Goal: Contribute content

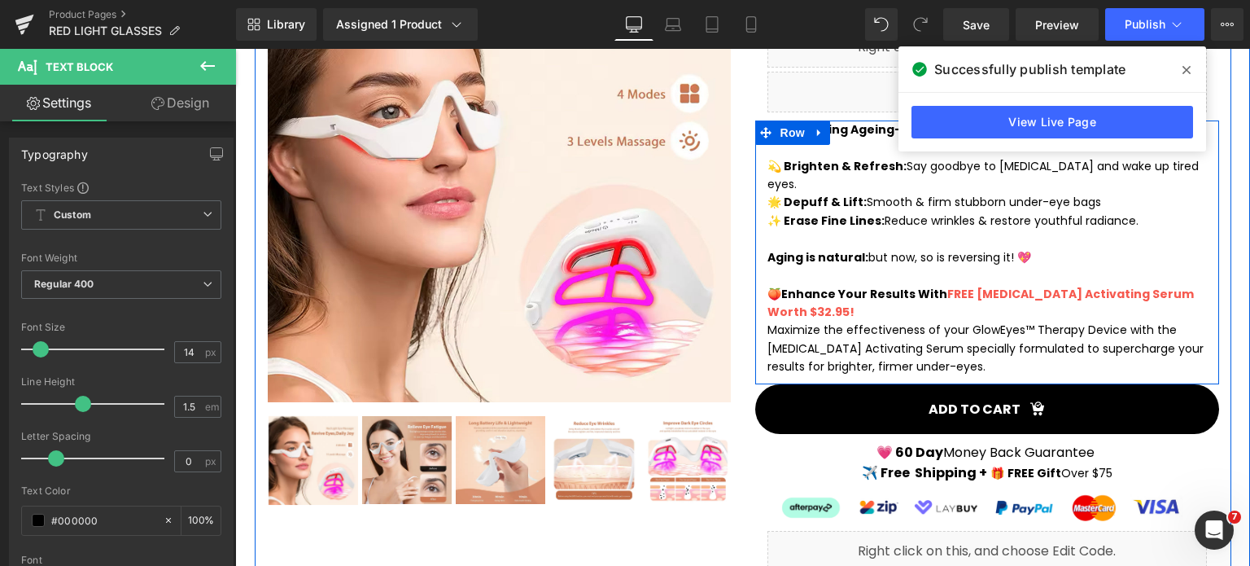
scroll to position [488, 0]
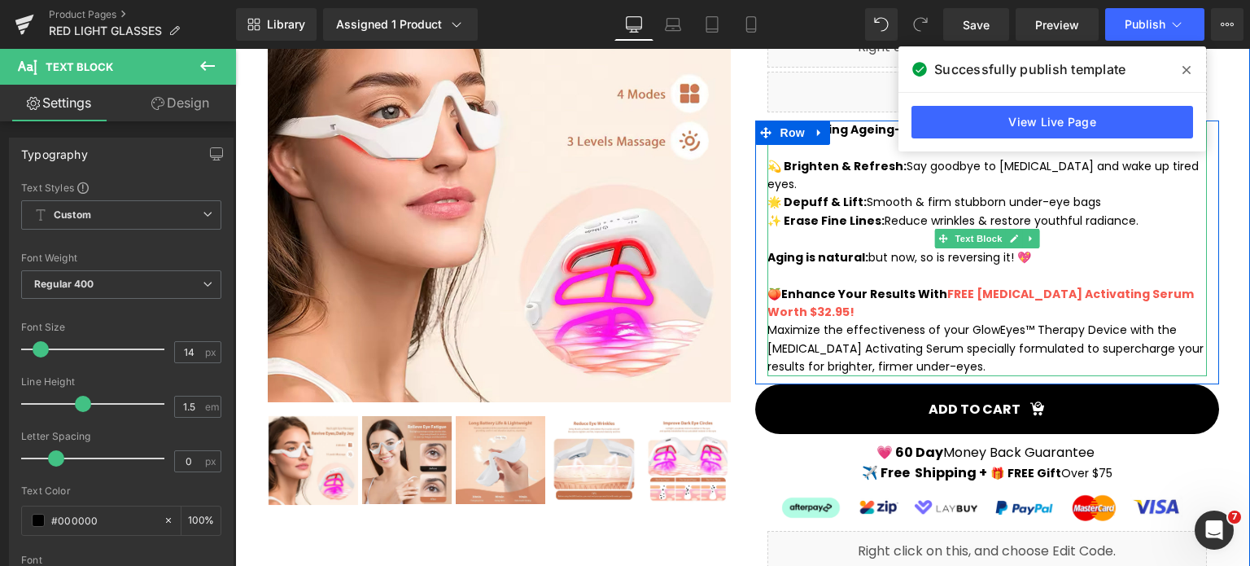
drag, startPoint x: 855, startPoint y: 282, endPoint x: 849, endPoint y: 275, distance: 8.7
click at [855, 285] on p "🍑 Enhance Your Results With FREE [MEDICAL_DATA] Activating Serum Worth $32.95!" at bounding box center [988, 303] width 440 height 37
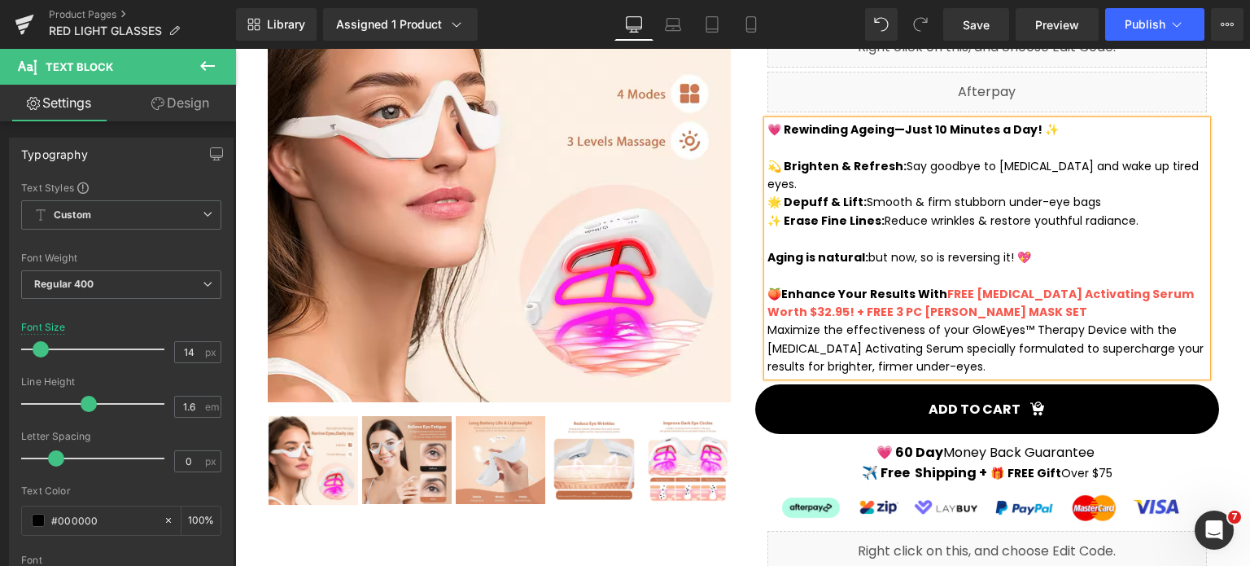
click at [925, 286] on span "FREE [MEDICAL_DATA] Activating Serum Worth $32.95! + FREE 3 PC [PERSON_NAME] MA…" at bounding box center [981, 303] width 426 height 34
drag, startPoint x: 846, startPoint y: 278, endPoint x: 1007, endPoint y: 275, distance: 161.2
click at [1007, 285] on p "🍑 Enhance Your Results With FREE [MEDICAL_DATA] Activating Serum Worth $32.95! …" at bounding box center [988, 303] width 440 height 37
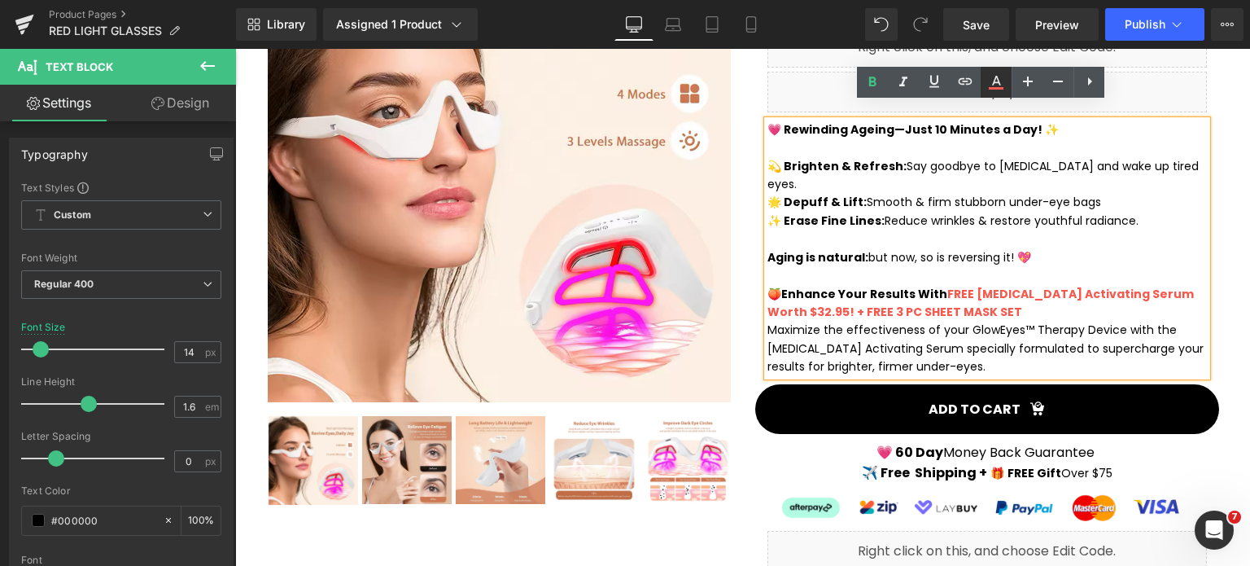
click at [991, 88] on icon at bounding box center [996, 88] width 15 height 2
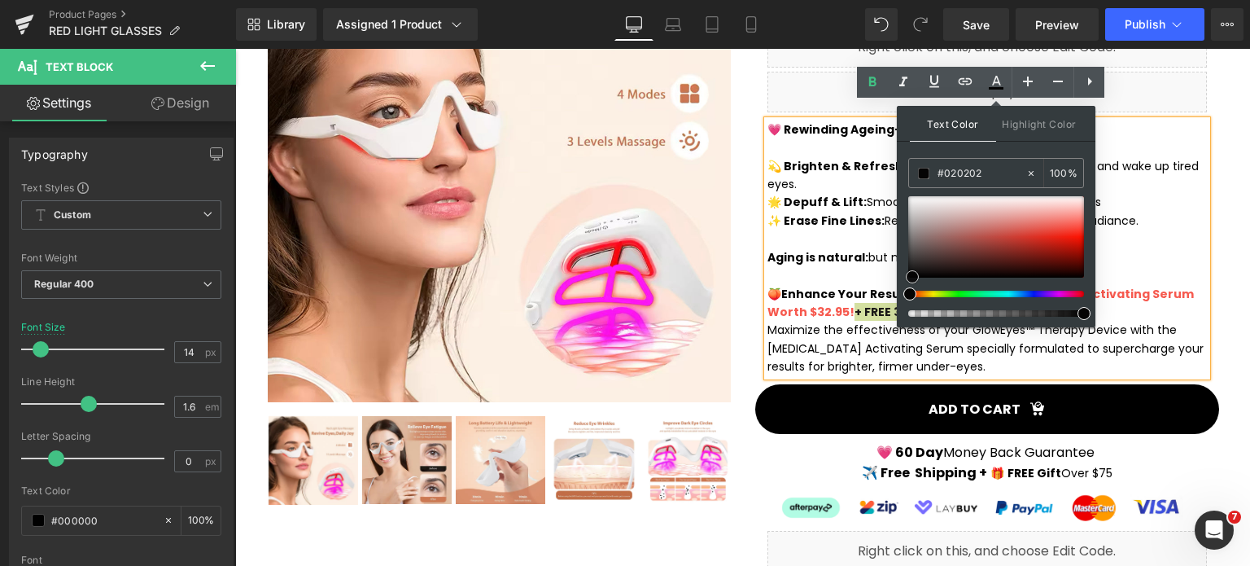
type input "#000000"
drag, startPoint x: 912, startPoint y: 270, endPoint x: 897, endPoint y: 284, distance: 20.8
click at [897, 284] on div "Text Color Highlight Color rgba(0, 0, 0, 1) #000000 100 % none 0 %" at bounding box center [996, 216] width 199 height 221
click at [1126, 248] on p "Aging is natural: but now, so is reversing it! 💖" at bounding box center [988, 257] width 440 height 18
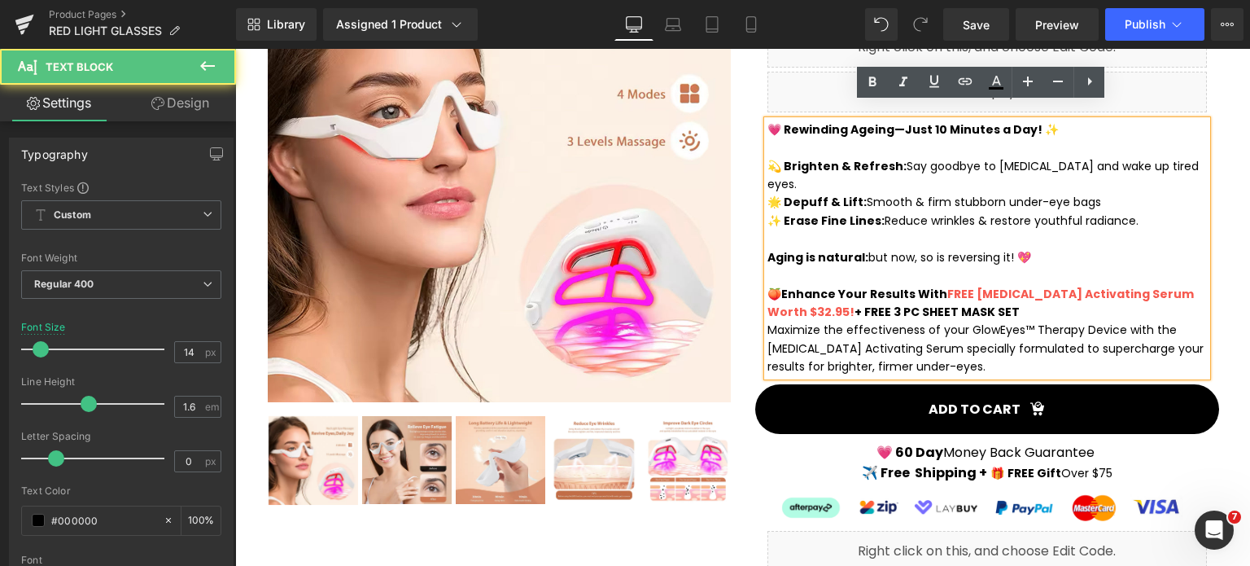
click at [893, 286] on span "Enhance Your Results With FREE [MEDICAL_DATA] Activating Serum Worth $32.95! + …" at bounding box center [981, 303] width 426 height 34
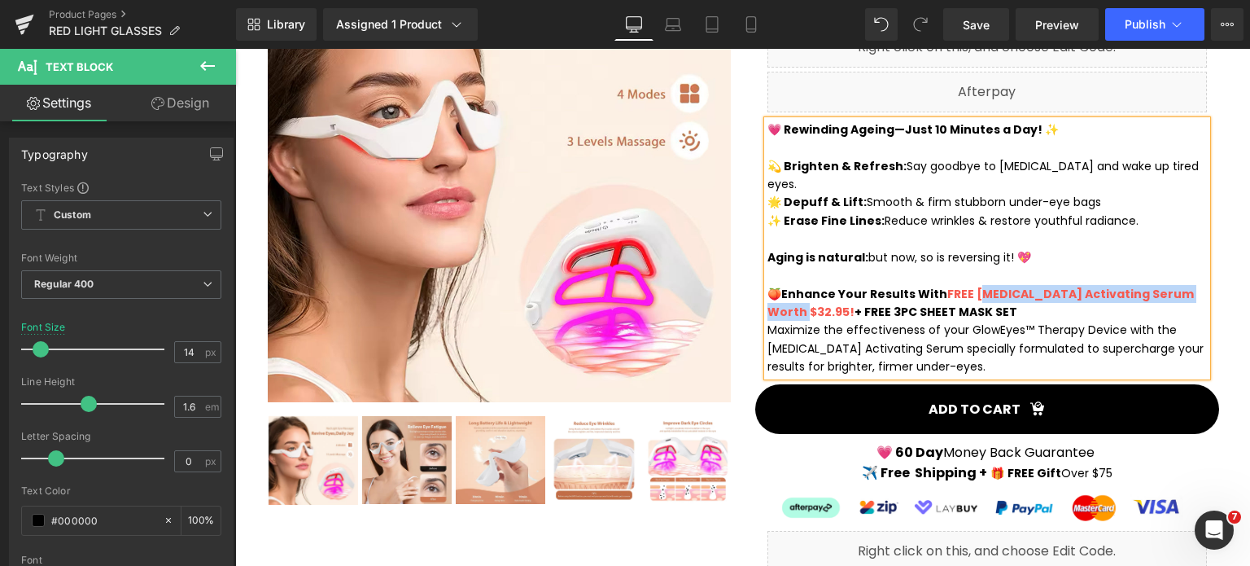
drag, startPoint x: 975, startPoint y: 259, endPoint x: 798, endPoint y: 286, distance: 179.5
click at [798, 286] on div "💗 Rewinding Ageing—Just 10 Minutes a Day! ✨ 💫 Brighten & Refresh: Say goodbye t…" at bounding box center [988, 248] width 440 height 256
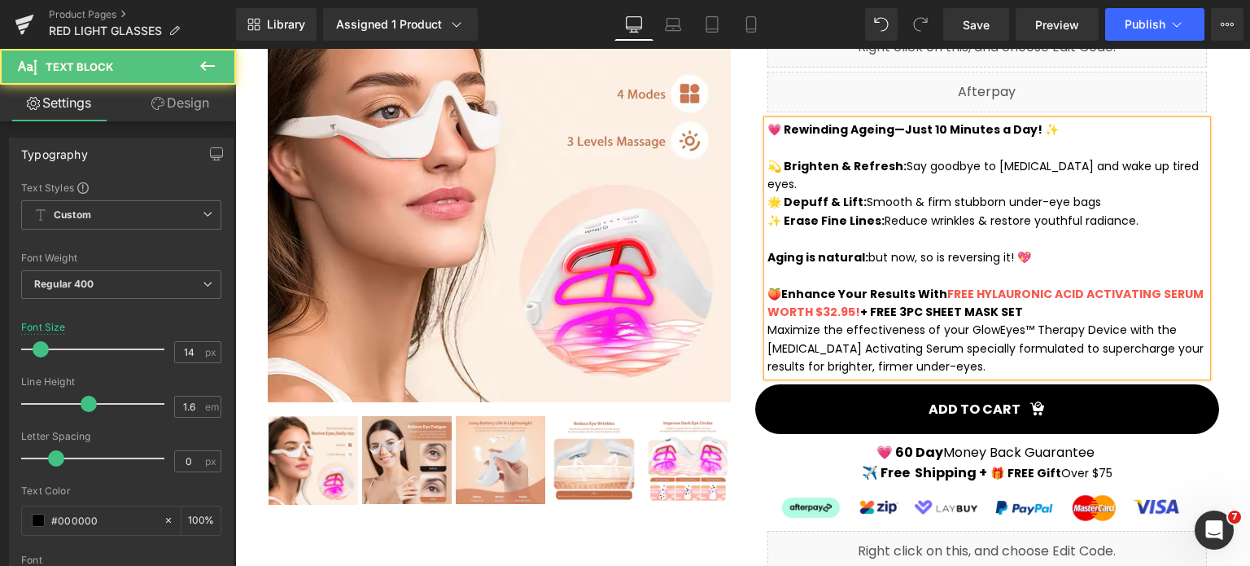
click at [1008, 285] on p "🍑 Enhance Your Results With FREE HYLAURONIC ACID ACTIVATING SERUM WORTH $32.95!…" at bounding box center [988, 303] width 440 height 37
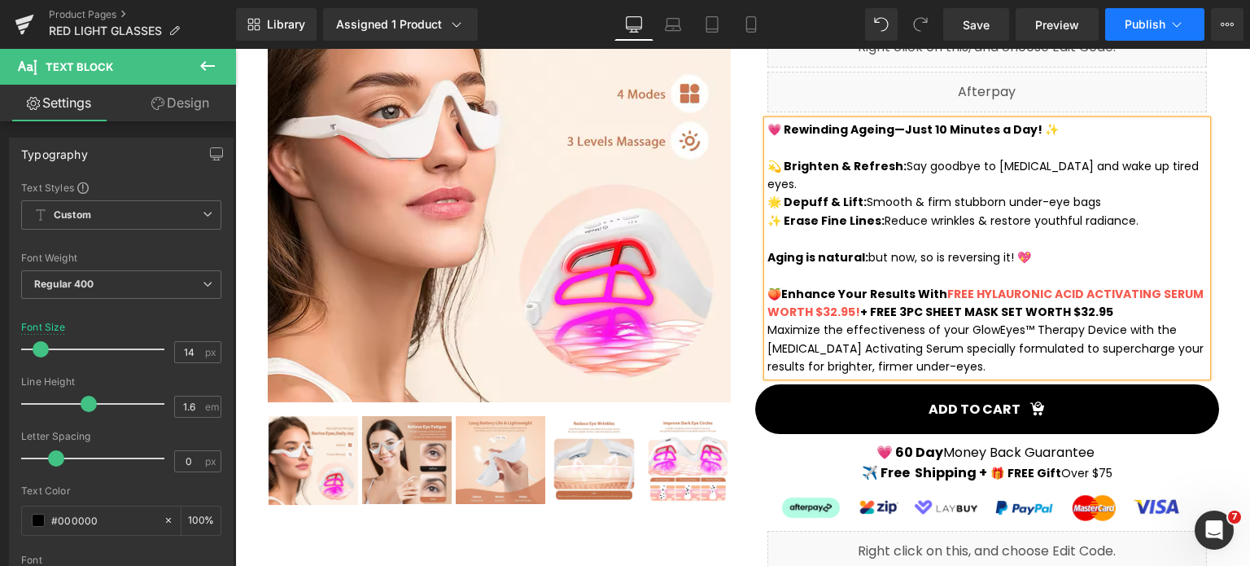
click at [1148, 23] on span "Publish" at bounding box center [1145, 24] width 41 height 13
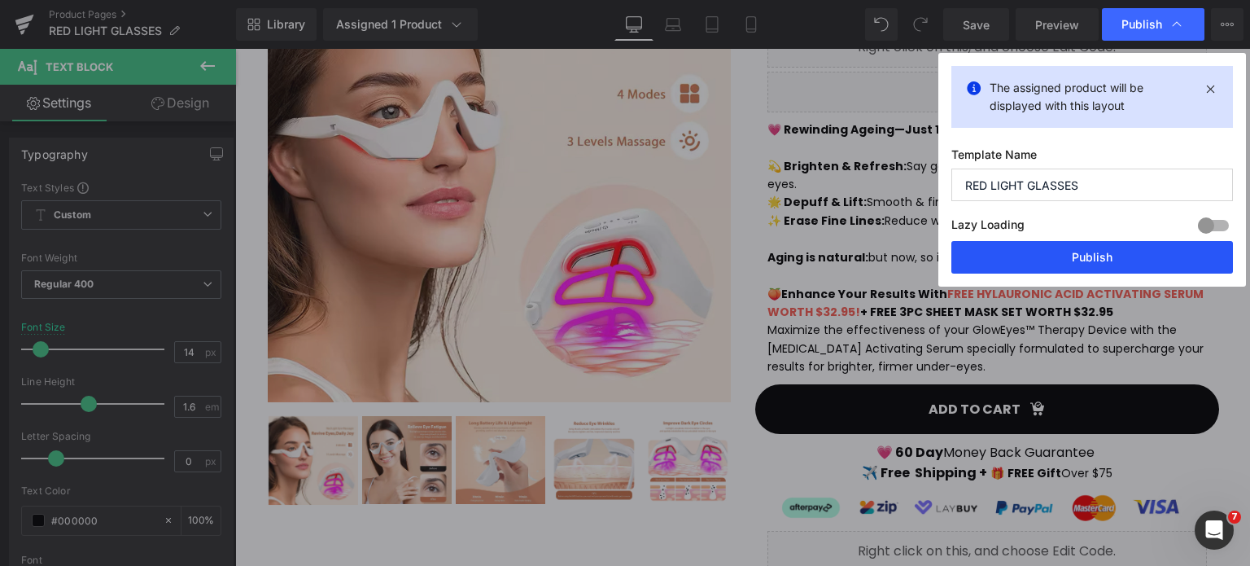
click at [1110, 256] on button "Publish" at bounding box center [1092, 257] width 282 height 33
